Goal: Find specific fact: Find specific fact

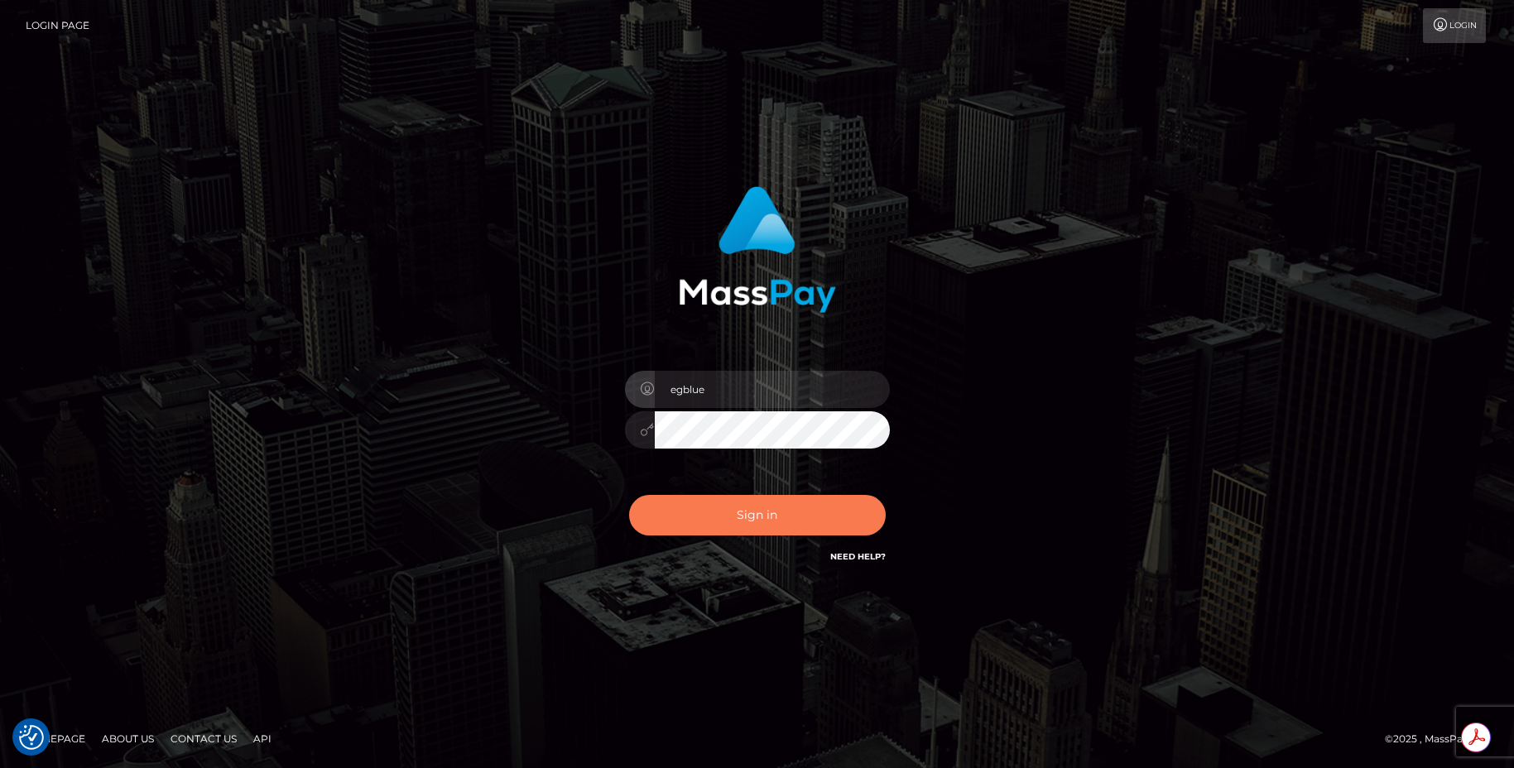
click at [713, 520] on button "Sign in" at bounding box center [757, 515] width 257 height 41
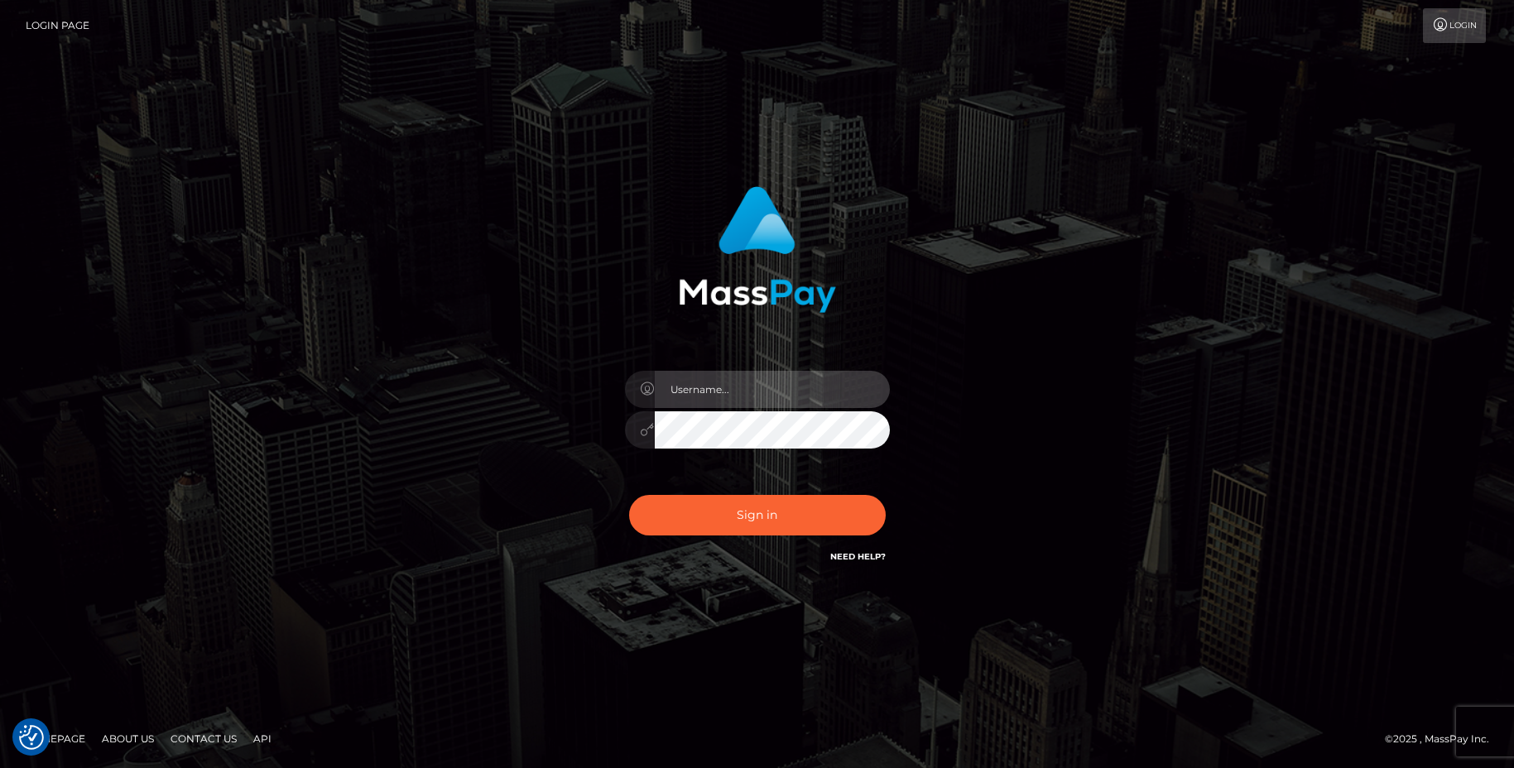
type input "egblue"
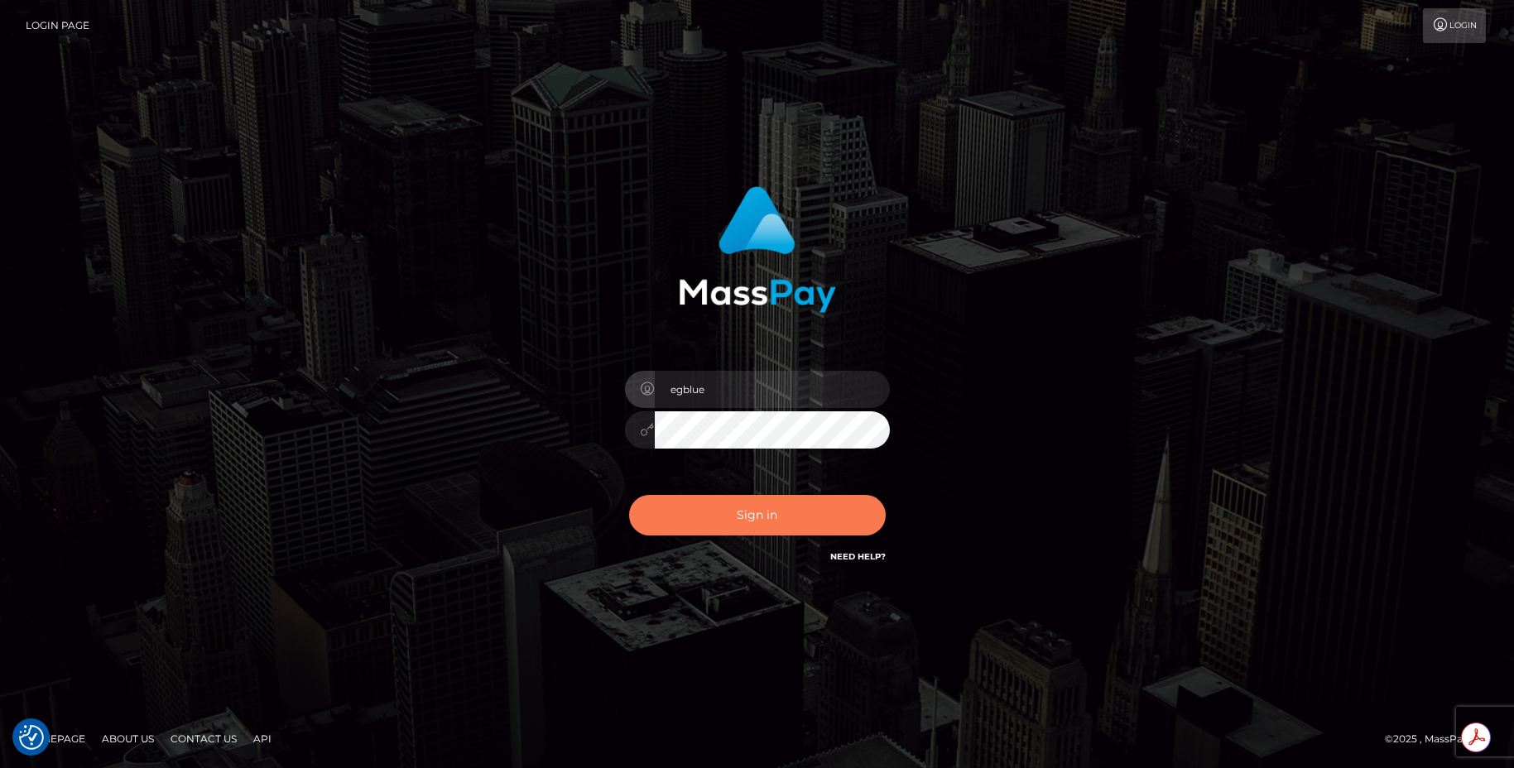
click at [713, 520] on button "Sign in" at bounding box center [757, 515] width 257 height 41
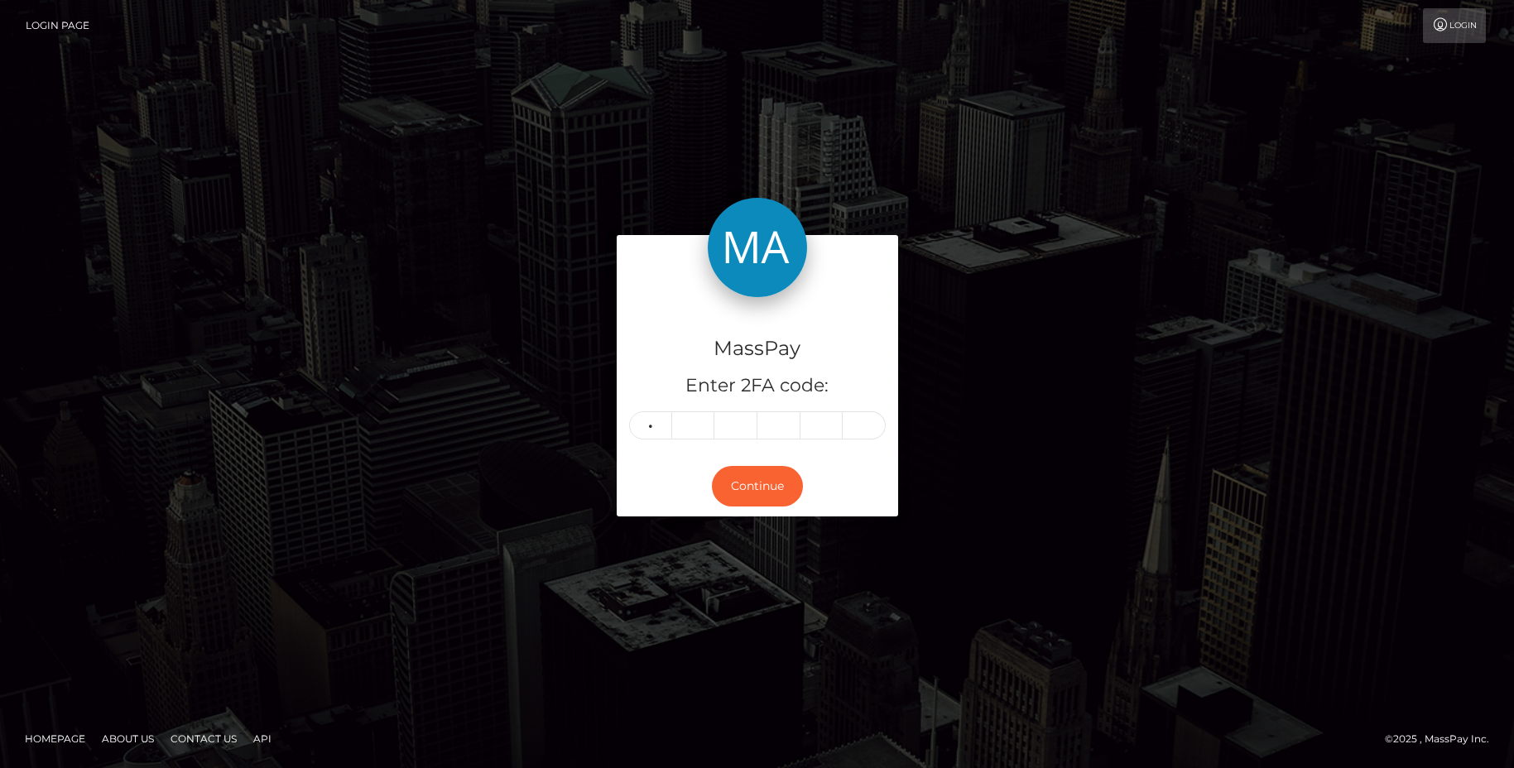
type input "9"
type input "5"
type input "3"
type input "9"
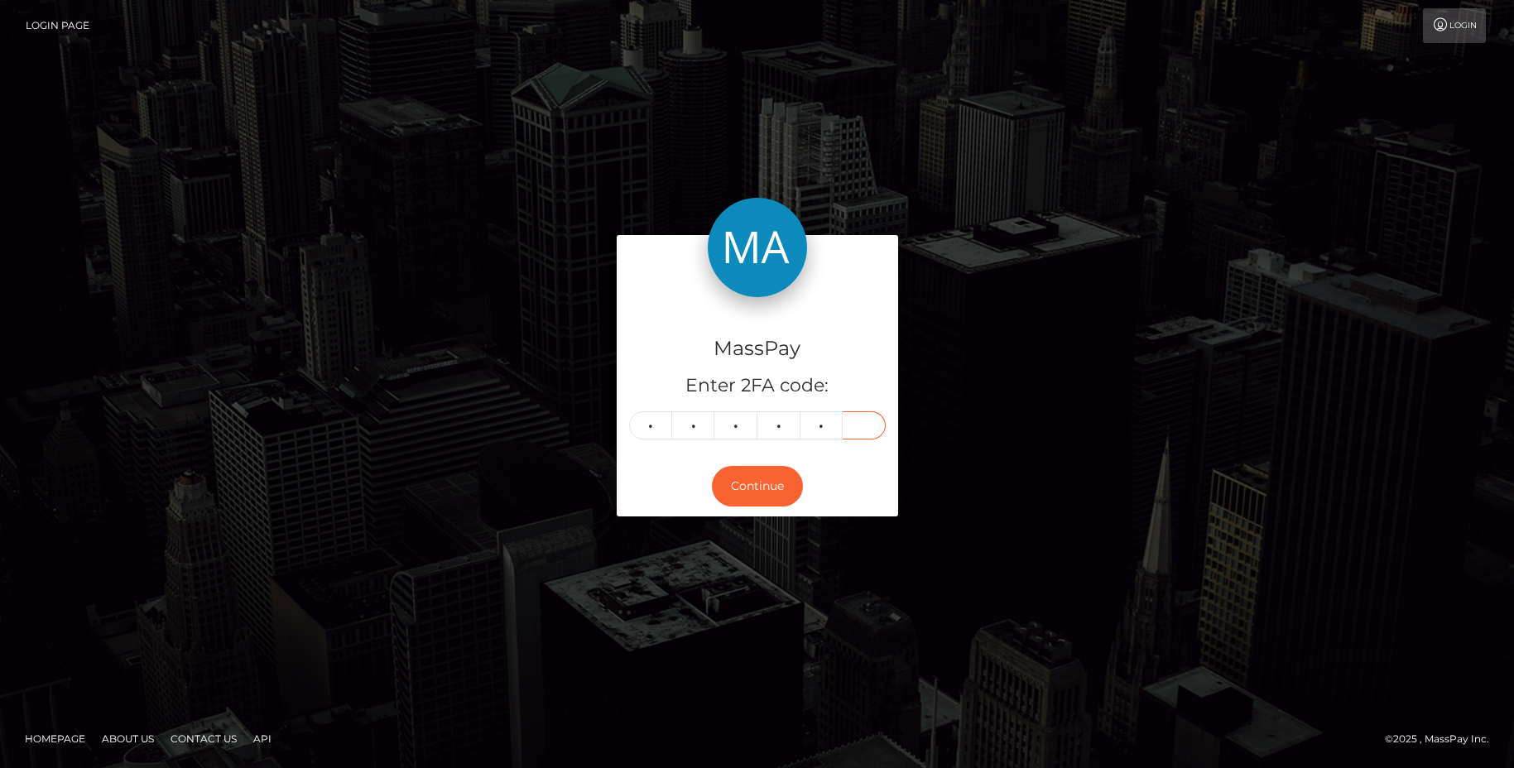
type input "7"
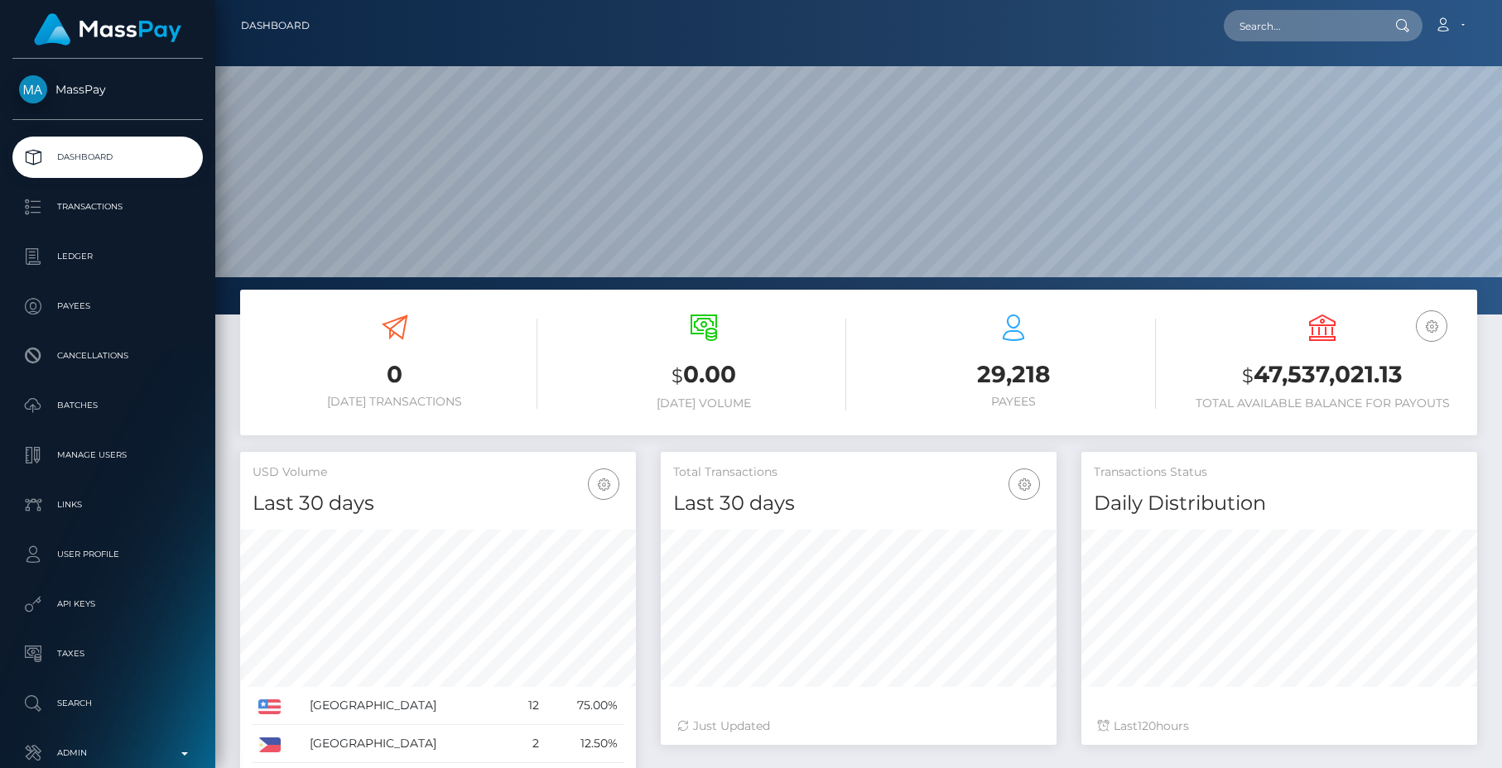
scroll to position [294, 396]
click at [1287, 26] on input "text" at bounding box center [1302, 25] width 156 height 31
paste input "poact_gehIxIxqhXNF"
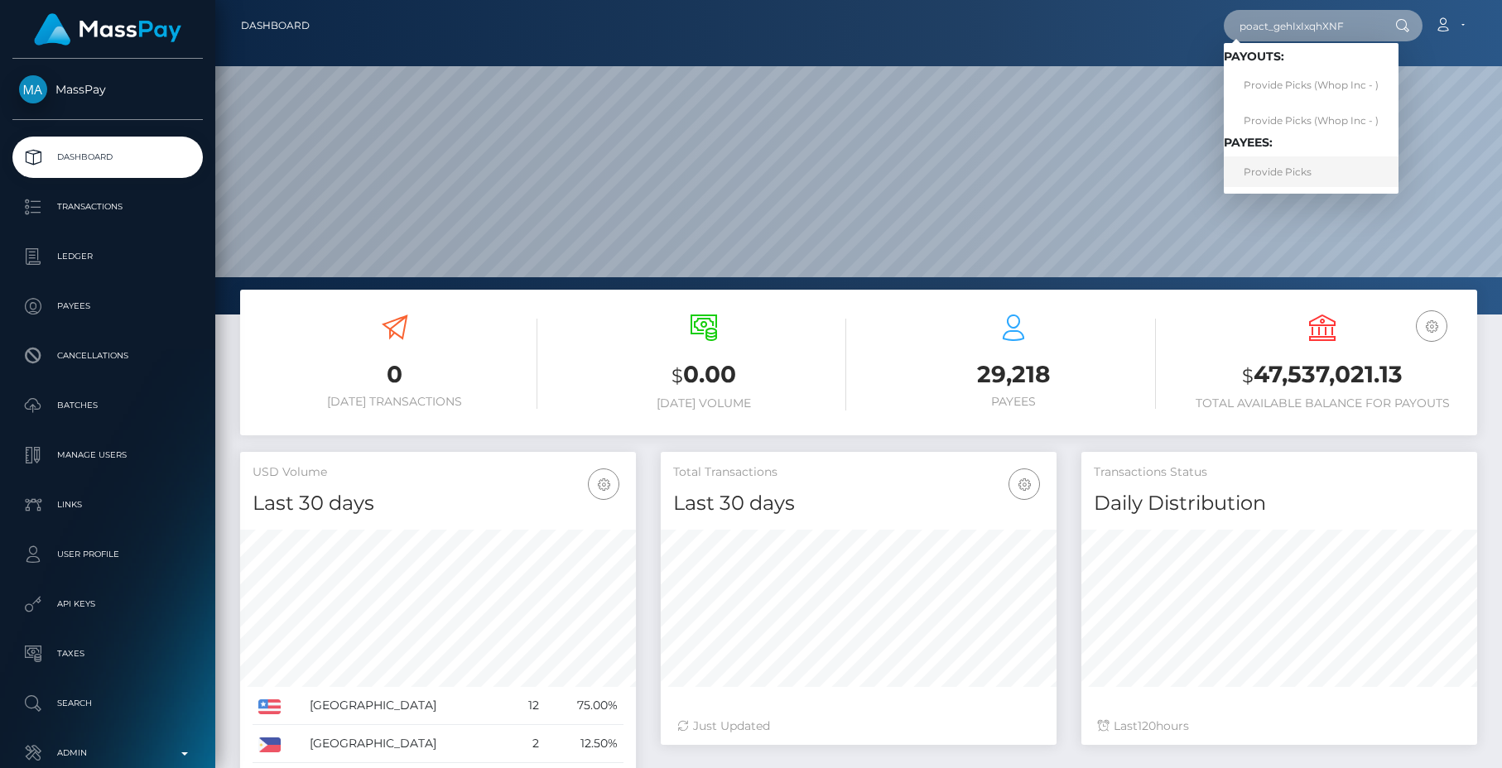
type input "poact_gehIxIxqhXNF"
click at [1296, 171] on link "Provide Picks" at bounding box center [1311, 171] width 175 height 31
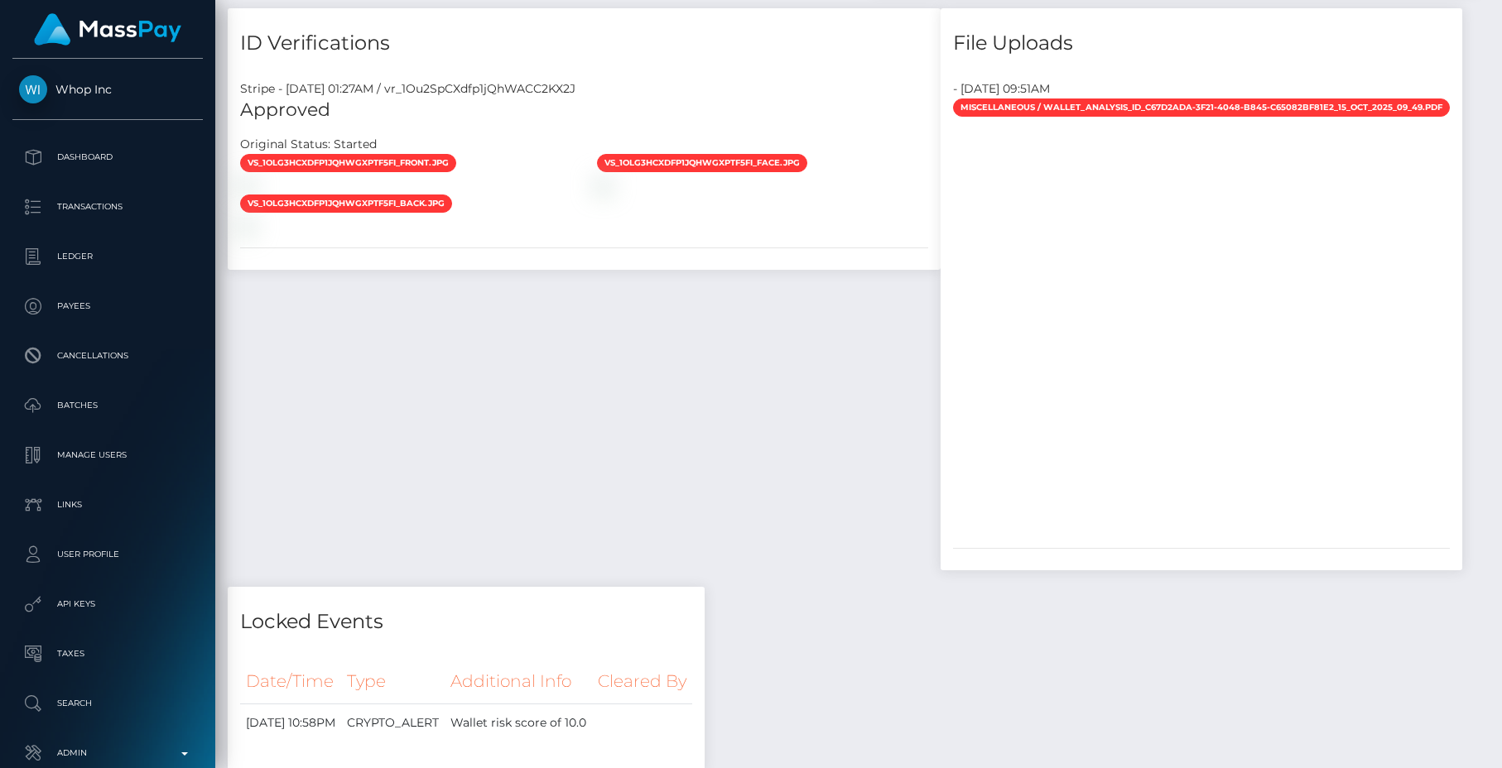
scroll to position [199, 396]
click at [452, 95] on div "Stripe - [DATE] 01:27AM / vr_1Ou2SpCXdfp1jQhWACC2KX2J" at bounding box center [584, 88] width 713 height 17
copy div "vr_1Ou2SpCXdfp1jQhWACC2KX2J"
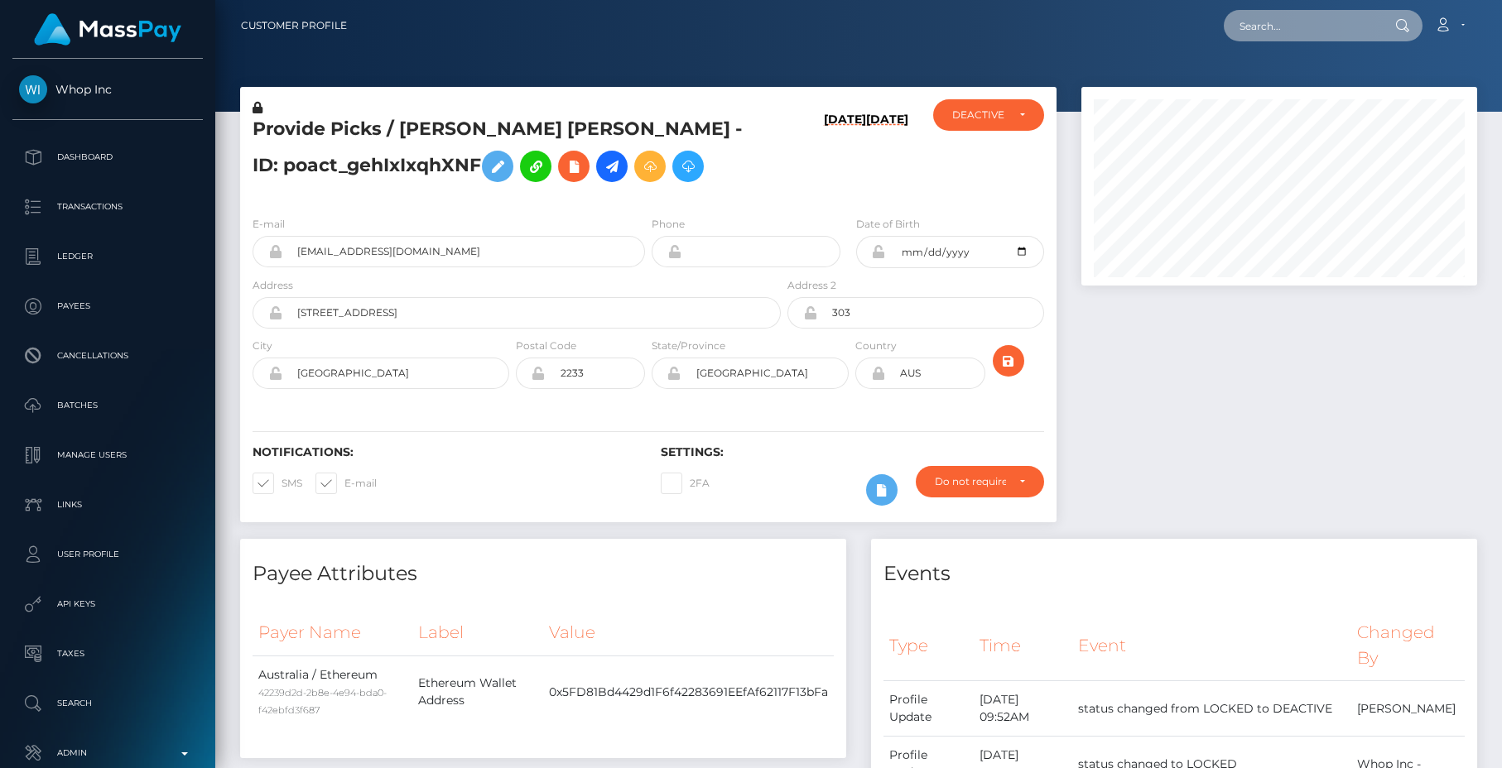
click at [1302, 18] on input "text" at bounding box center [1302, 25] width 156 height 31
paste input "[EMAIL_ADDRESS][DOMAIN_NAME]"
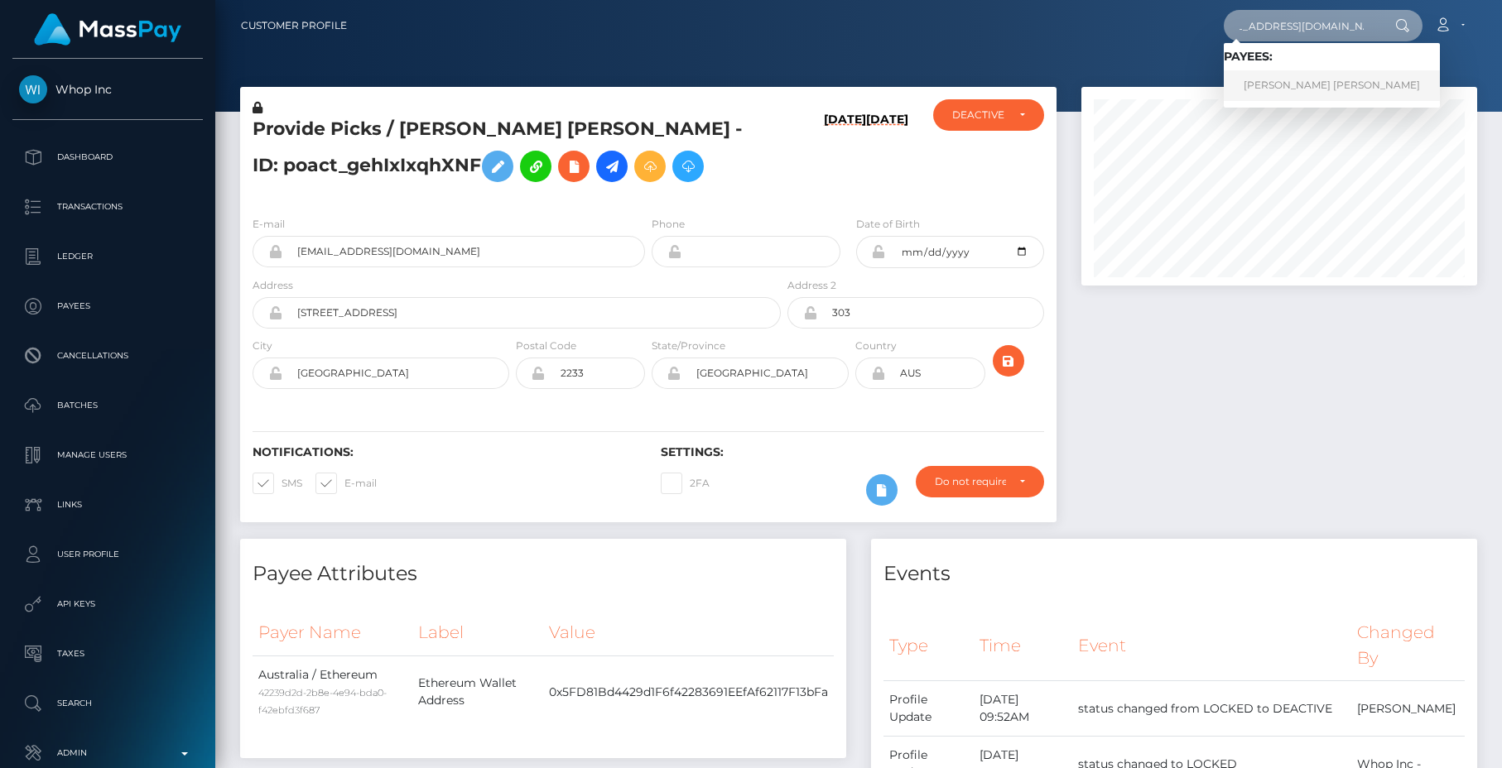
type input "[EMAIL_ADDRESS][DOMAIN_NAME]"
click at [1295, 77] on link "JACK SPENCER ADAMS" at bounding box center [1332, 85] width 216 height 31
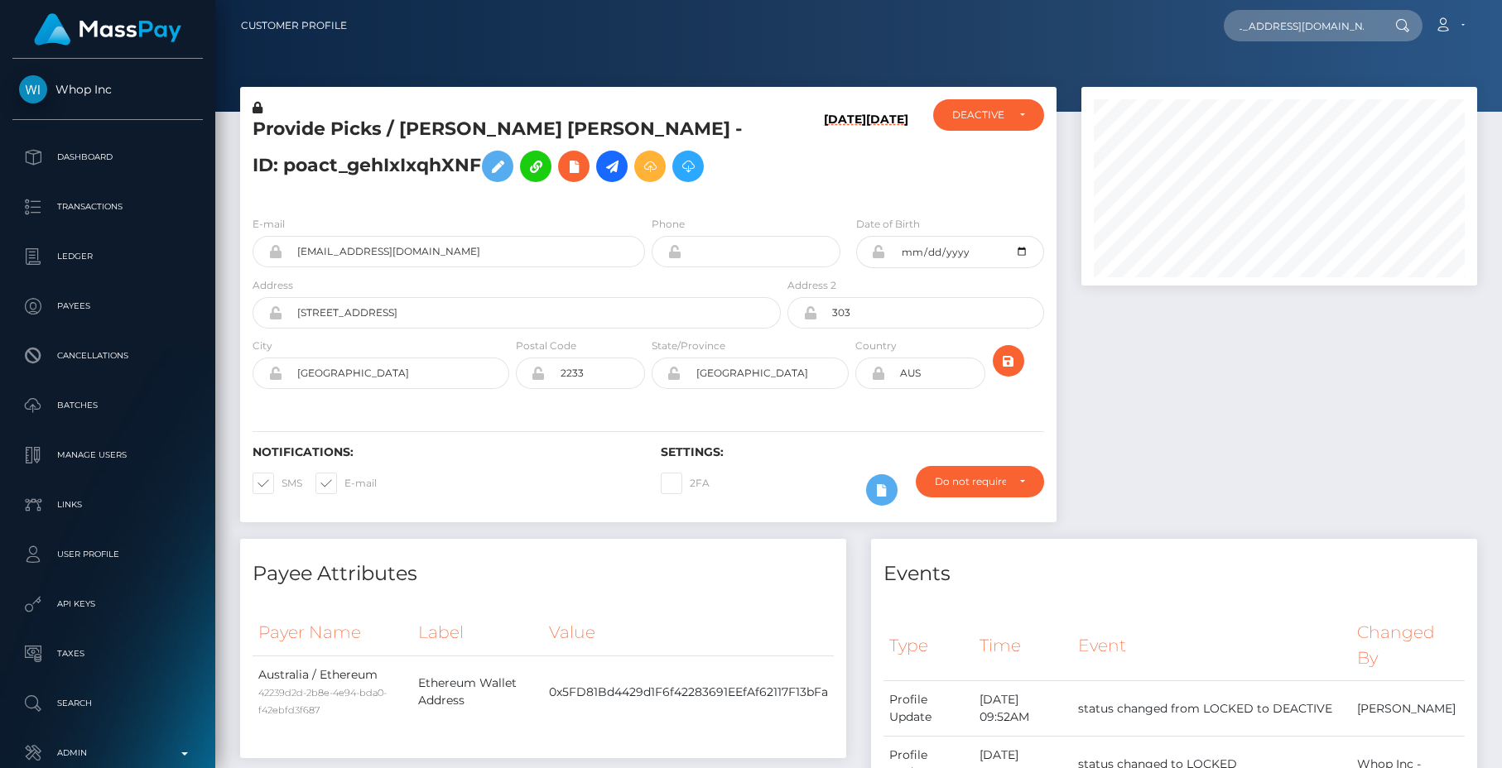
scroll to position [0, 0]
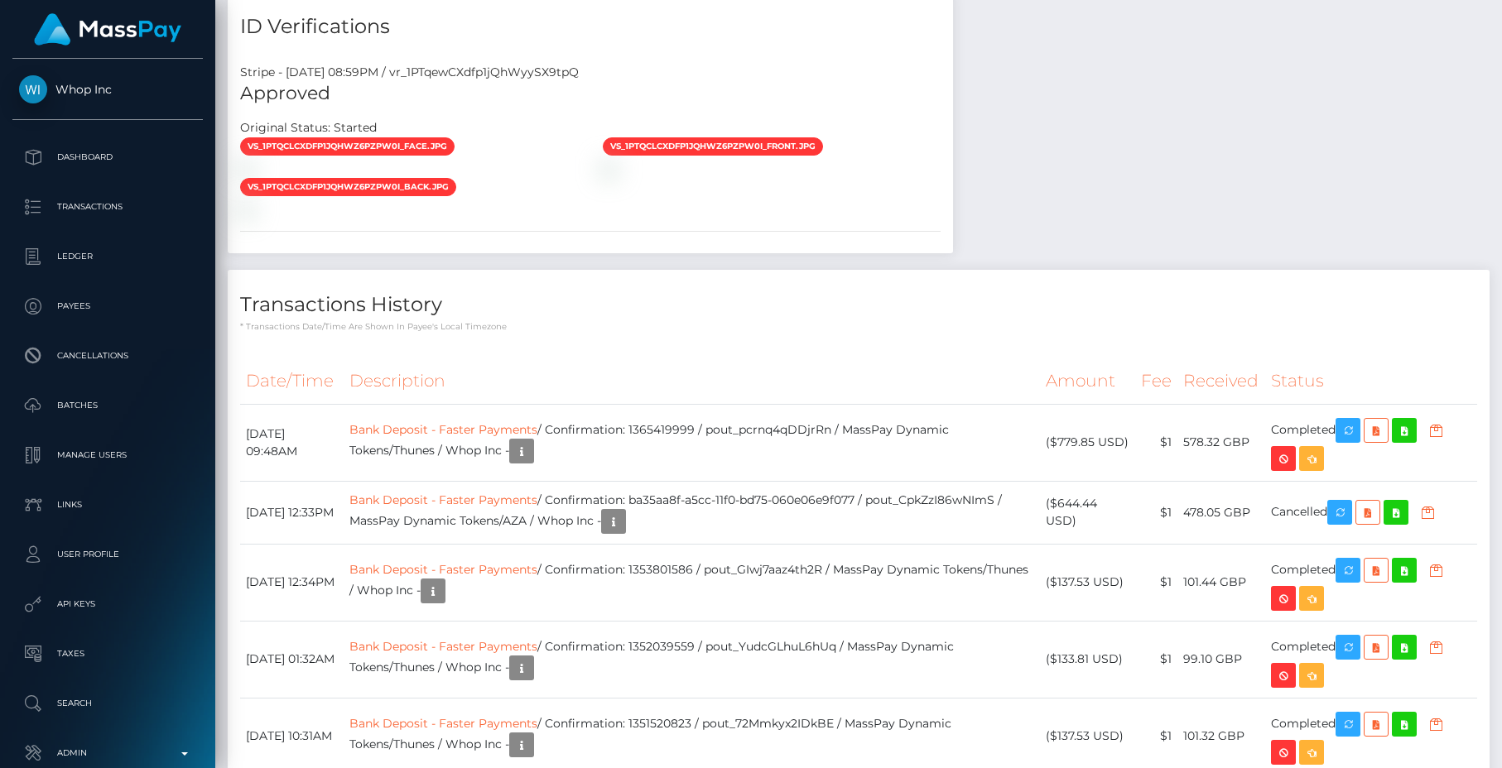
scroll to position [946, 0]
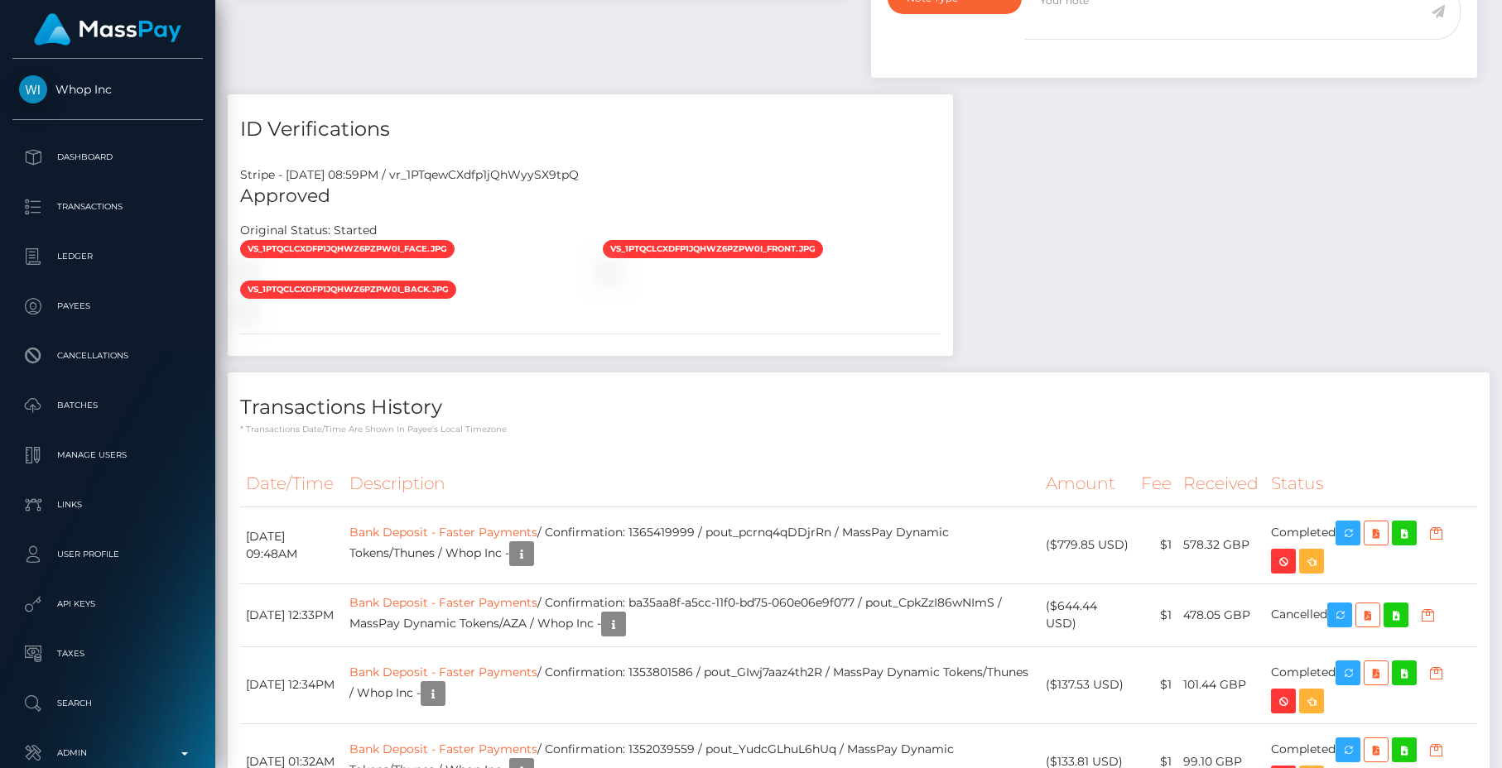
click at [455, 184] on div "Stripe - [DATE] 08:59PM / vr_1PTqewCXdfp1jQhWyySX9tpQ" at bounding box center [590, 174] width 725 height 17
copy div "vr_1PTqewCXdfp1jQhWyySX9tpQ"
